Goal: Task Accomplishment & Management: Use online tool/utility

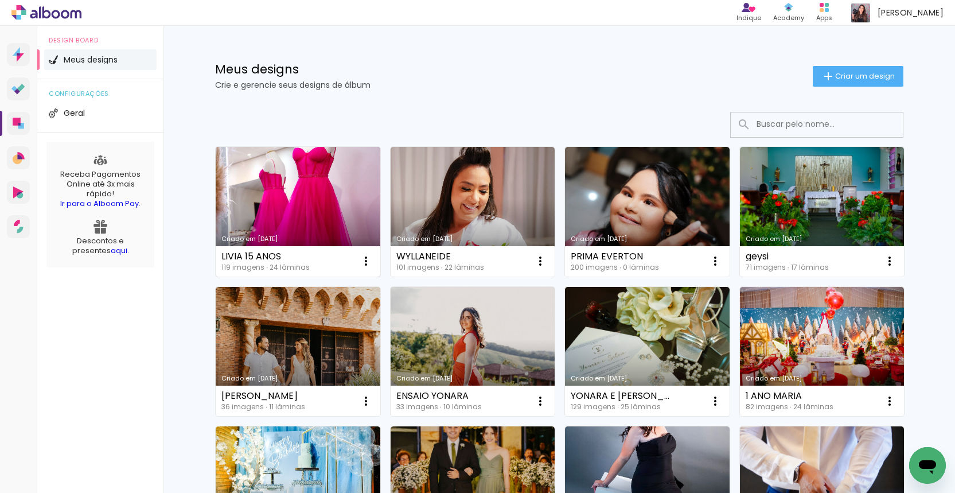
click at [304, 160] on link "Criado em [DATE]" at bounding box center [298, 212] width 165 height 130
